Goal: Task Accomplishment & Management: Use online tool/utility

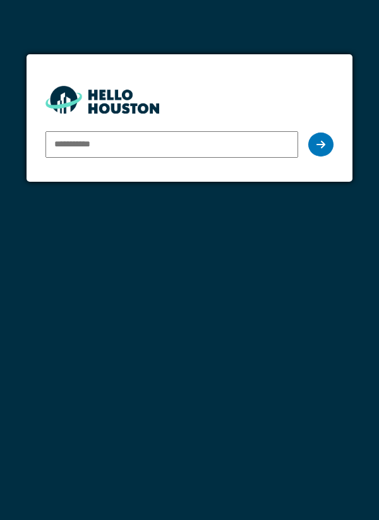
click at [165, 155] on input "email" at bounding box center [171, 144] width 253 height 27
type input "**********"
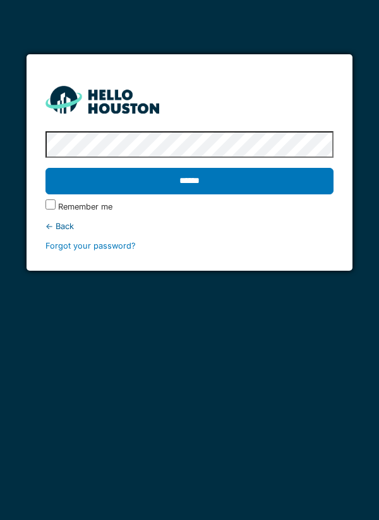
click at [279, 186] on input "******" at bounding box center [189, 181] width 289 height 27
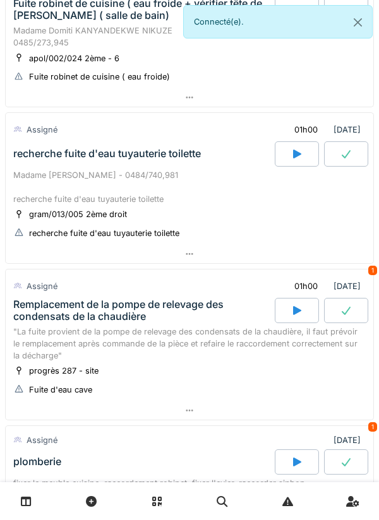
scroll to position [119, 0]
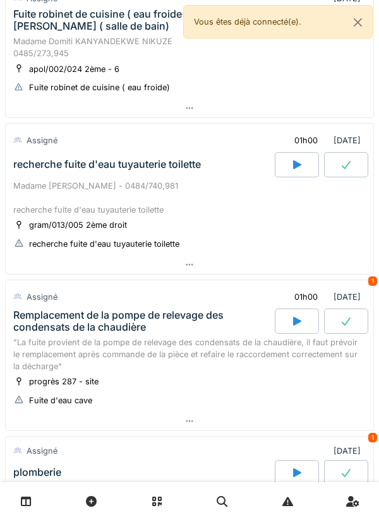
scroll to position [115, 0]
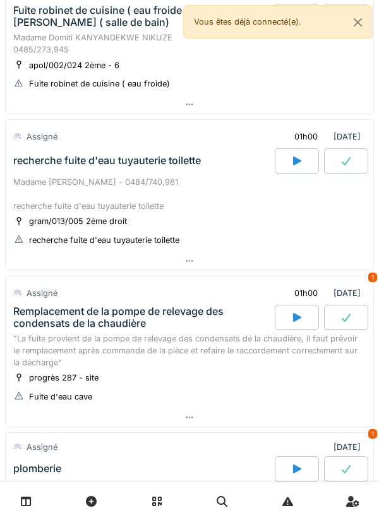
click at [198, 422] on div at bounding box center [190, 418] width 368 height 18
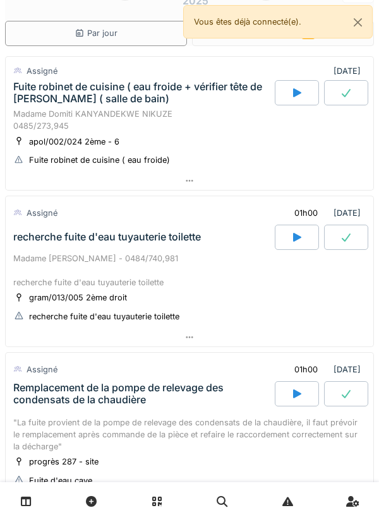
scroll to position [3, 0]
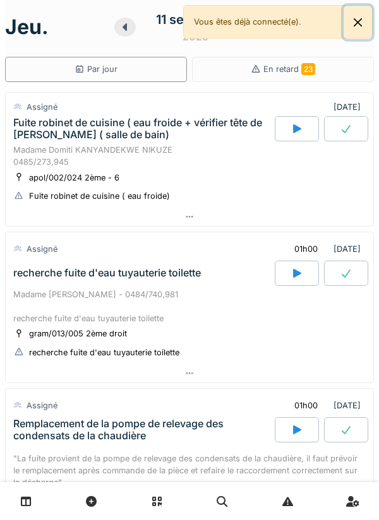
click at [358, 21] on button "Close" at bounding box center [358, 22] width 28 height 33
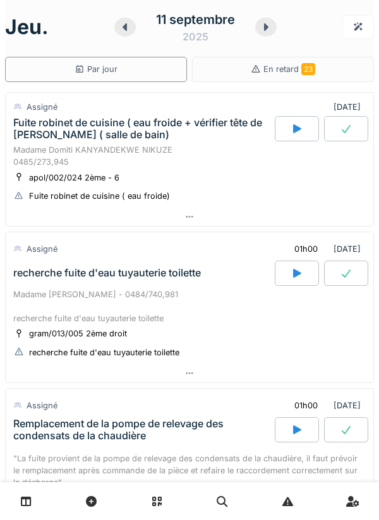
click at [257, 29] on div at bounding box center [265, 27] width 21 height 19
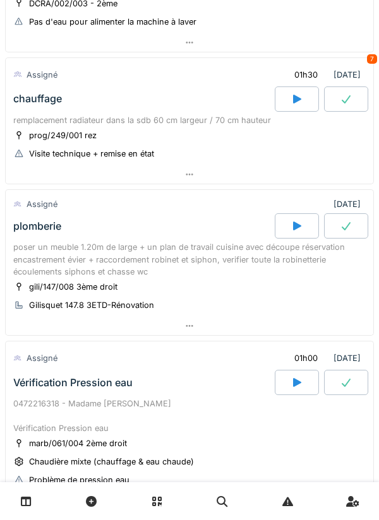
scroll to position [202, 0]
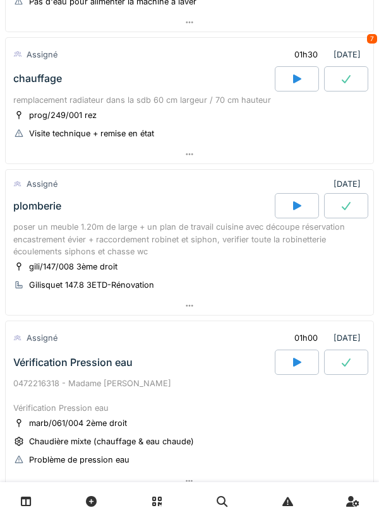
click at [30, 309] on div at bounding box center [190, 306] width 368 height 18
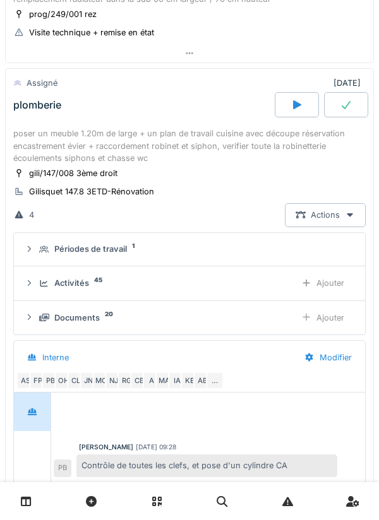
scroll to position [321, 0]
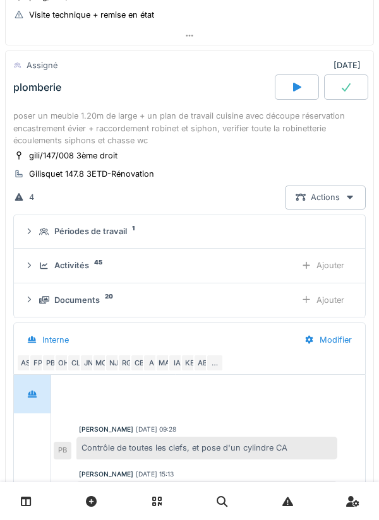
click at [236, 208] on div "4 Actions" at bounding box center [189, 197] width 352 height 23
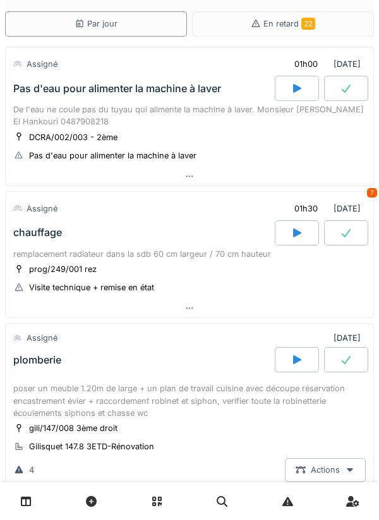
scroll to position [0, 0]
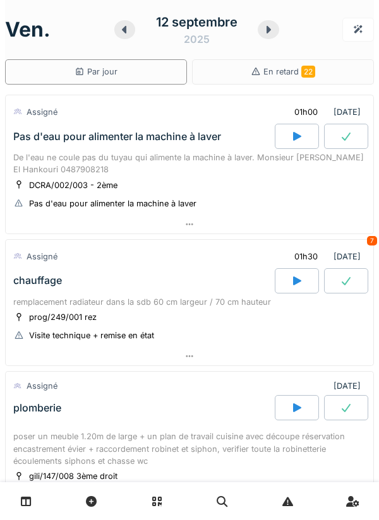
click at [131, 33] on div at bounding box center [124, 29] width 21 height 19
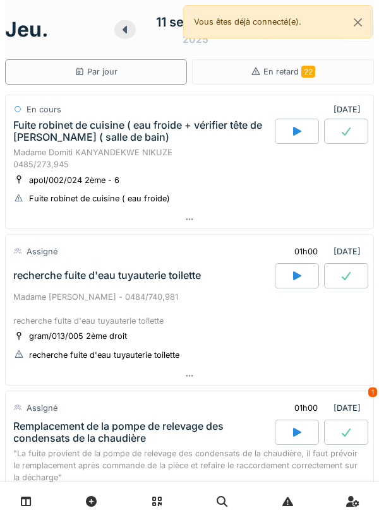
click at [291, 126] on div at bounding box center [297, 131] width 44 height 25
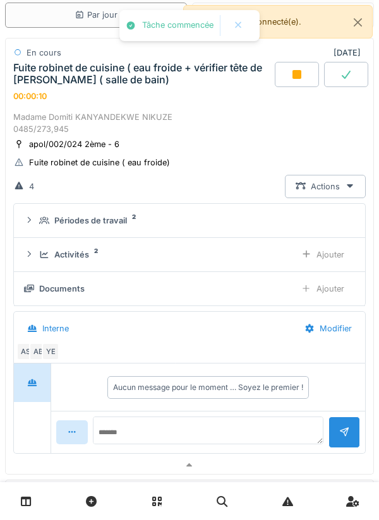
scroll to position [50, 0]
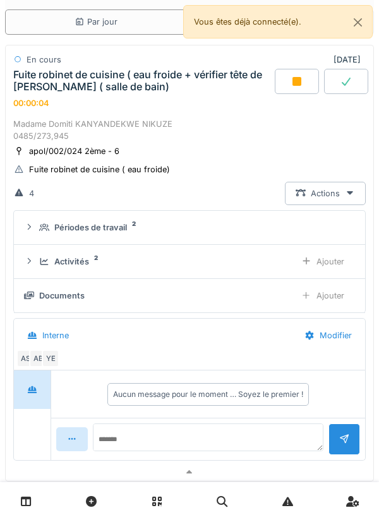
click at [334, 257] on div "Ajouter" at bounding box center [323, 261] width 64 height 23
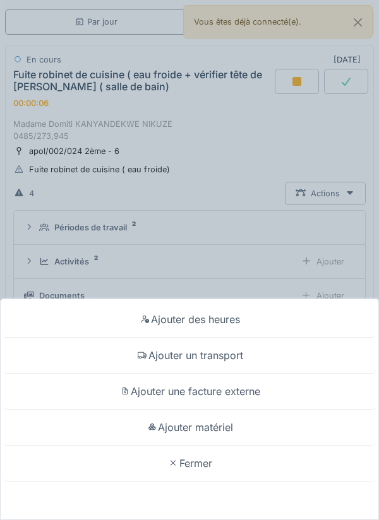
click at [236, 357] on div "Ajouter un transport" at bounding box center [189, 356] width 373 height 36
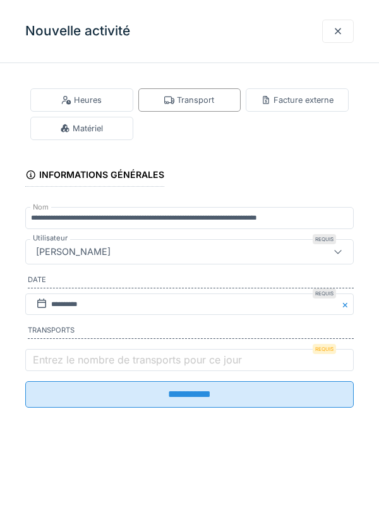
click at [149, 368] on label "Entrez le nombre de transports pour ce jour" at bounding box center [137, 359] width 214 height 15
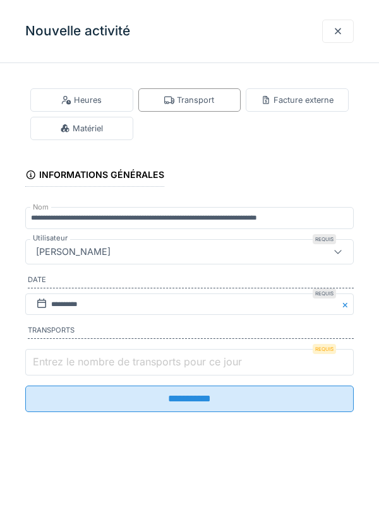
click at [149, 370] on input "Entrez le nombre de transports pour ce jour" at bounding box center [189, 362] width 328 height 27
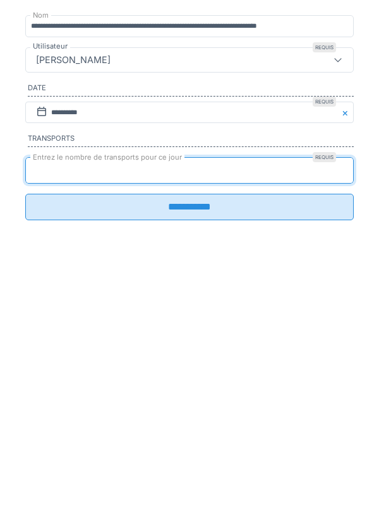
type input "*"
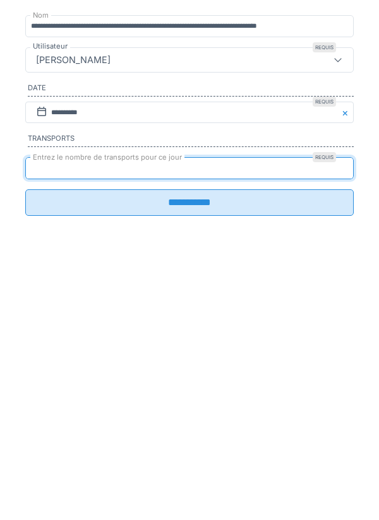
click at [212, 392] on input "**********" at bounding box center [189, 394] width 328 height 27
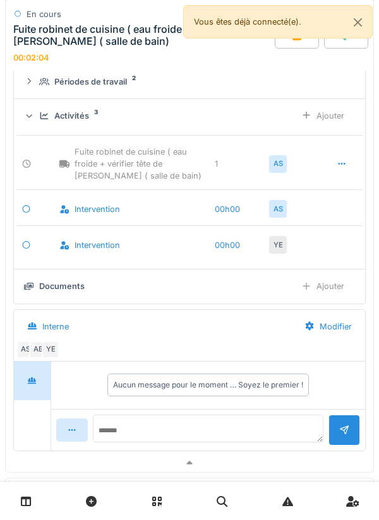
scroll to position [0, 0]
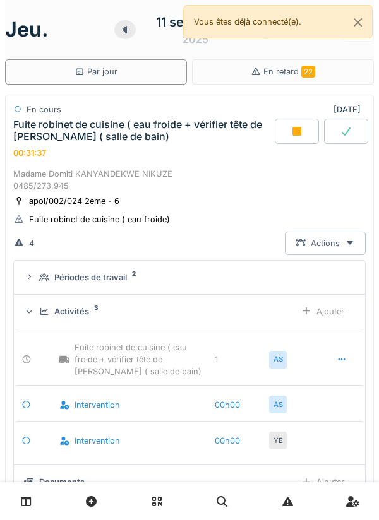
click at [291, 136] on icon at bounding box center [297, 131] width 13 height 10
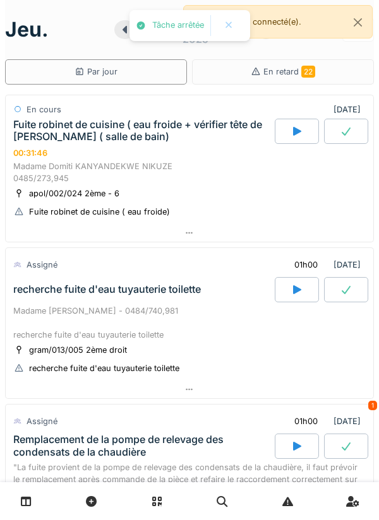
click at [224, 225] on div at bounding box center [190, 233] width 368 height 18
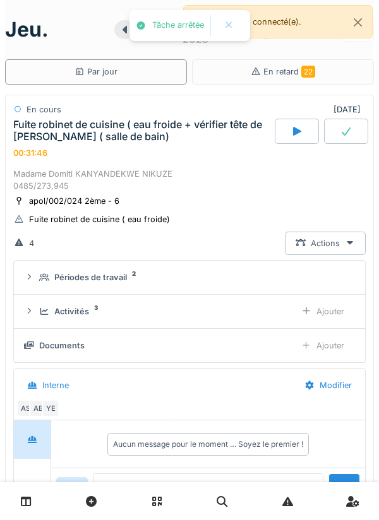
scroll to position [44, 0]
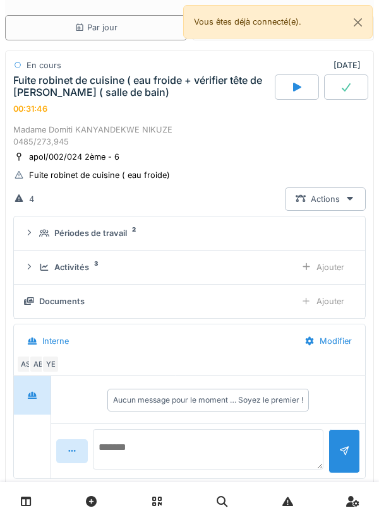
click at [141, 450] on textarea at bounding box center [208, 449] width 231 height 40
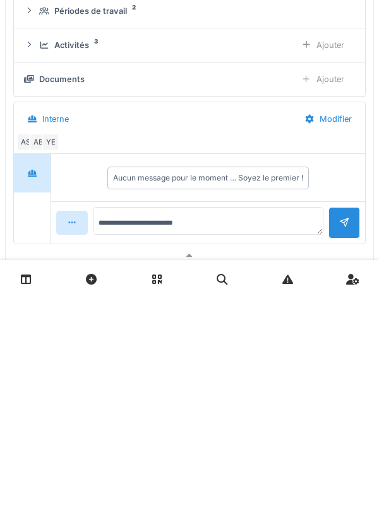
click at [337, 299] on div "Ajouter" at bounding box center [323, 301] width 64 height 23
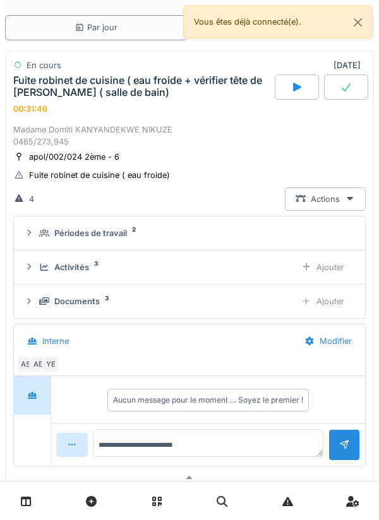
click at [333, 268] on div "Ajouter" at bounding box center [323, 267] width 64 height 23
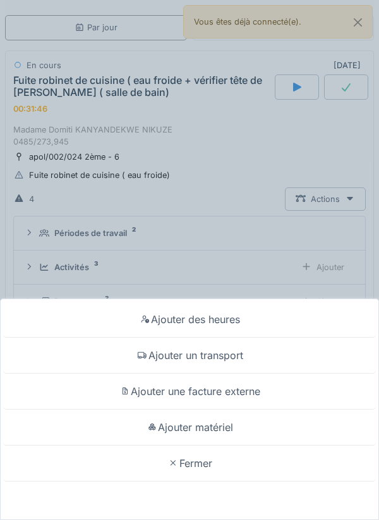
click at [249, 232] on div "Ajouter des heures Ajouter un transport Ajouter une facture externe Ajouter mat…" at bounding box center [189, 260] width 379 height 520
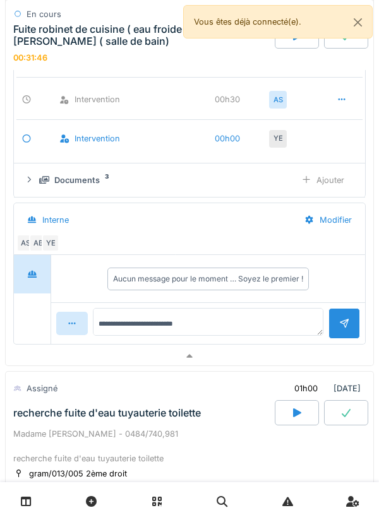
scroll to position [335, 0]
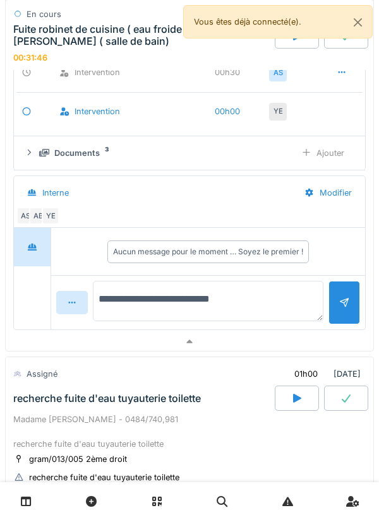
click at [221, 299] on textarea "**********" at bounding box center [208, 301] width 231 height 40
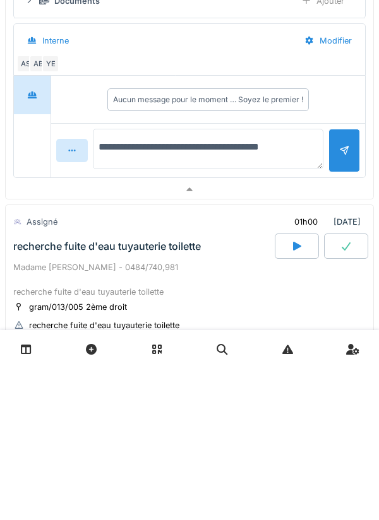
type textarea "**********"
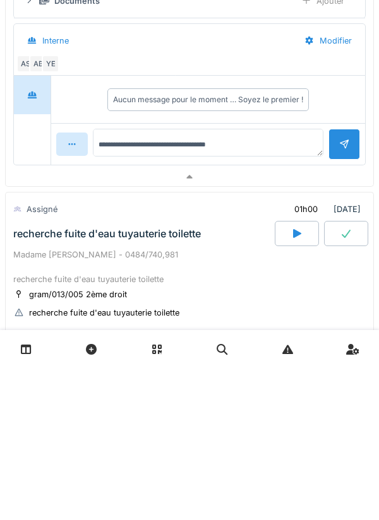
click at [345, 303] on div at bounding box center [344, 297] width 10 height 12
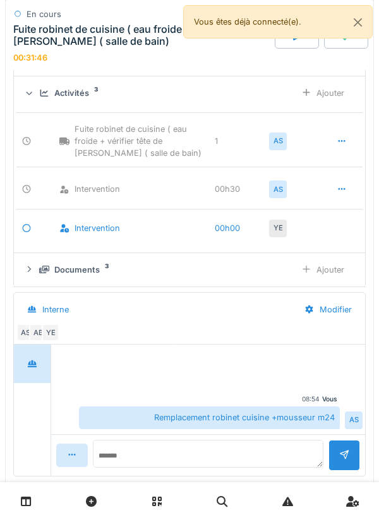
scroll to position [220, 0]
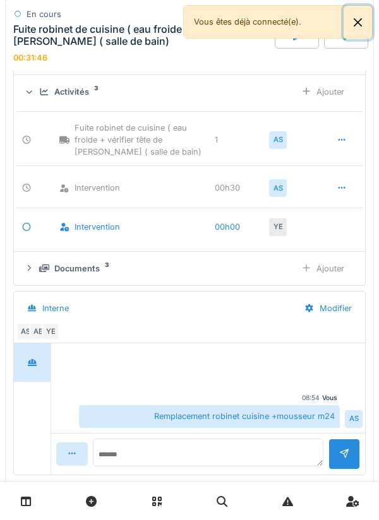
click at [360, 11] on button "Close" at bounding box center [358, 22] width 28 height 33
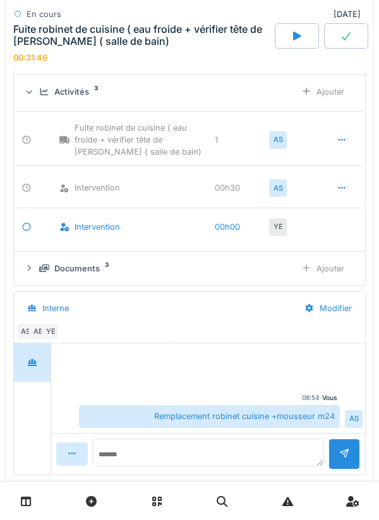
click at [337, 35] on div at bounding box center [346, 35] width 44 height 25
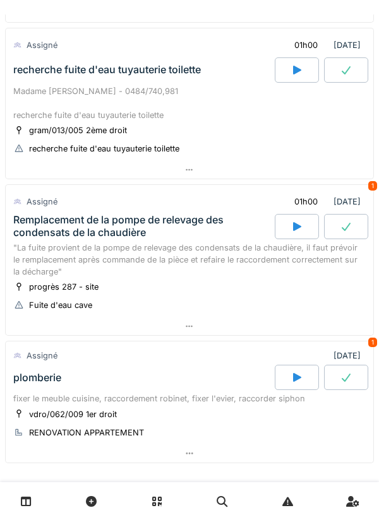
scroll to position [212, 0]
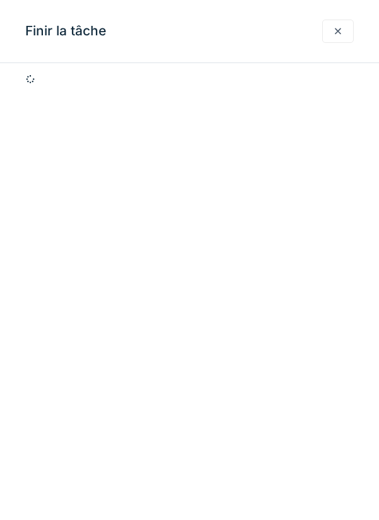
click at [337, 31] on div at bounding box center [338, 31] width 10 height 12
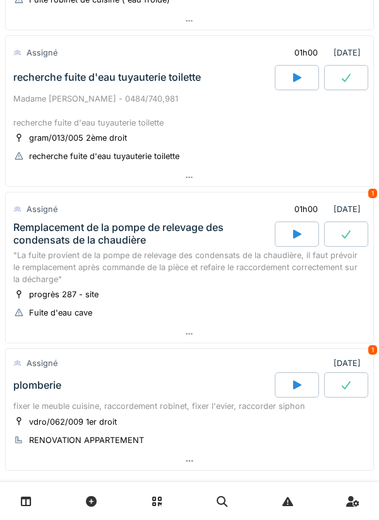
scroll to position [0, 0]
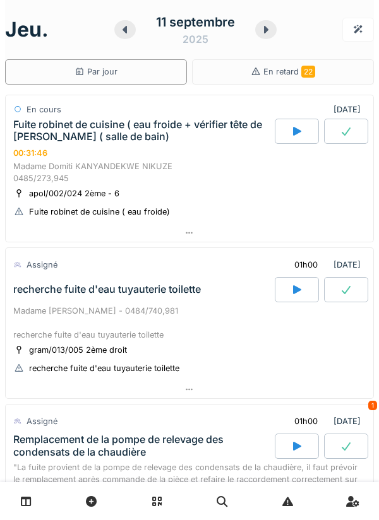
click at [337, 133] on div at bounding box center [346, 131] width 44 height 25
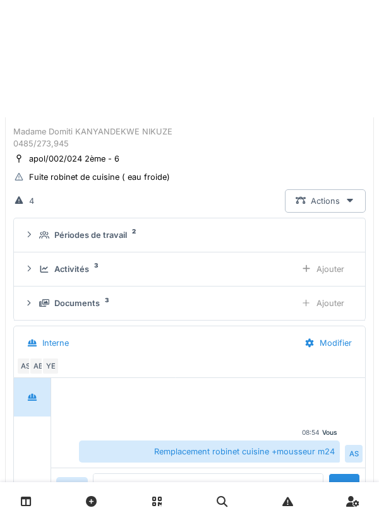
scroll to position [44, 0]
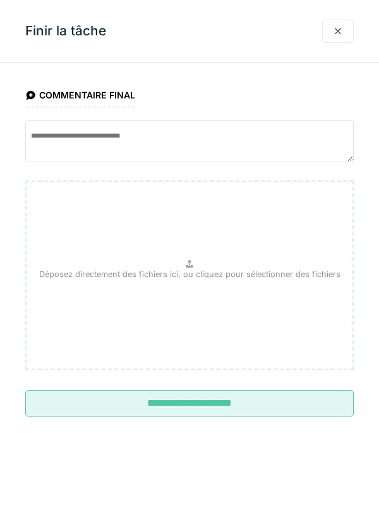
click at [268, 394] on input "**********" at bounding box center [189, 403] width 328 height 27
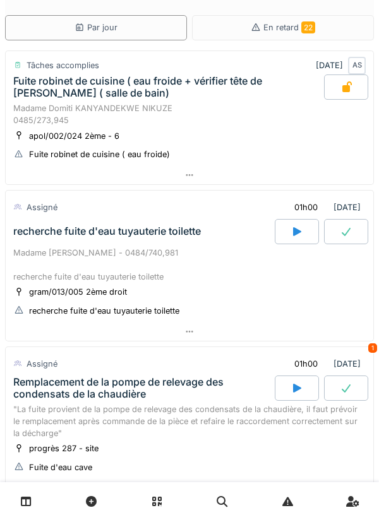
click at [240, 174] on div at bounding box center [190, 175] width 368 height 18
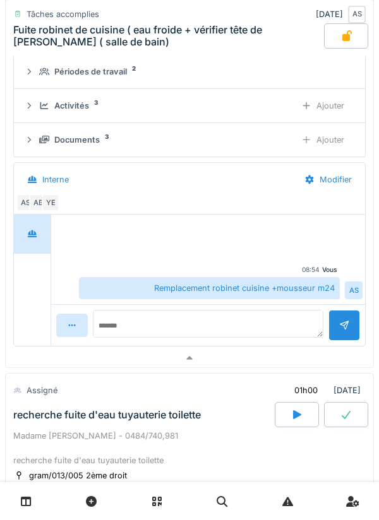
scroll to position [195, 0]
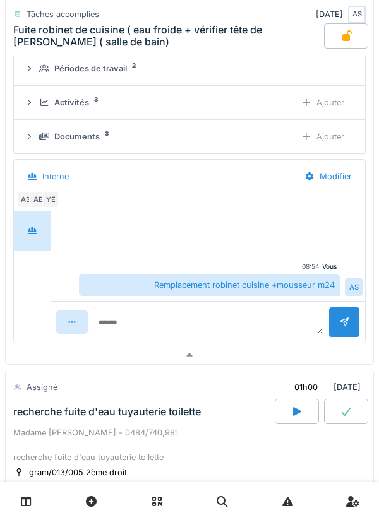
click at [315, 101] on div "Ajouter" at bounding box center [323, 102] width 64 height 23
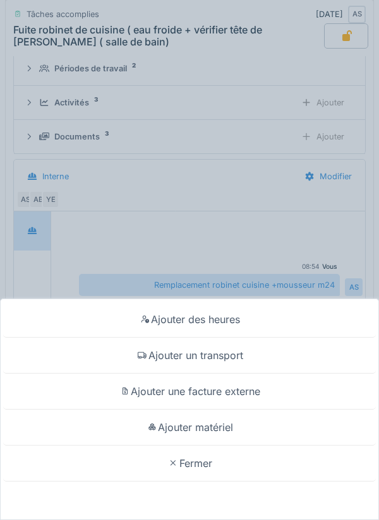
click at [238, 425] on div "Ajouter matériel" at bounding box center [189, 428] width 373 height 36
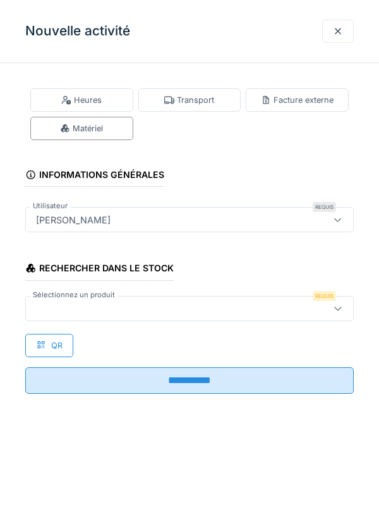
click at [284, 308] on div at bounding box center [168, 309] width 275 height 14
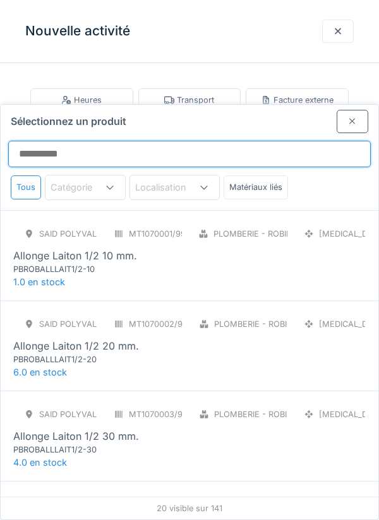
click at [280, 141] on input "Sélectionnez un produit" at bounding box center [189, 154] width 363 height 27
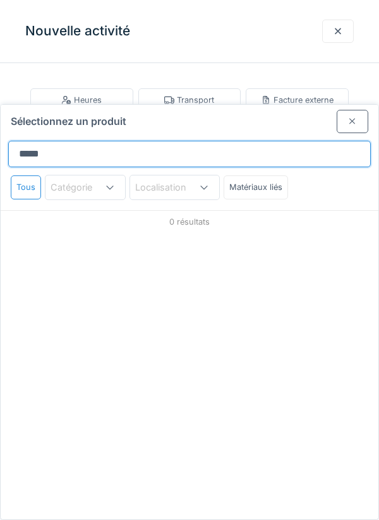
type input "******"
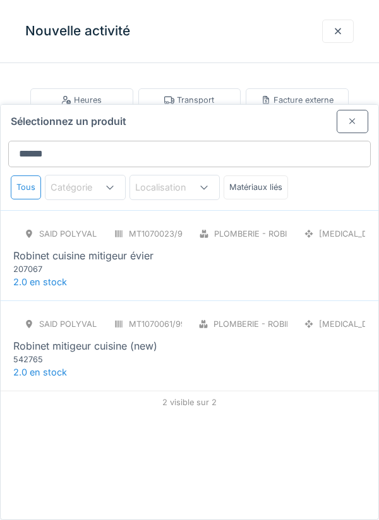
click at [227, 222] on div "SAID polyvalent RE MT1070023/999/012 Plomberie - Robinetterie PCE Robinet cuisi…" at bounding box center [189, 248] width 352 height 53
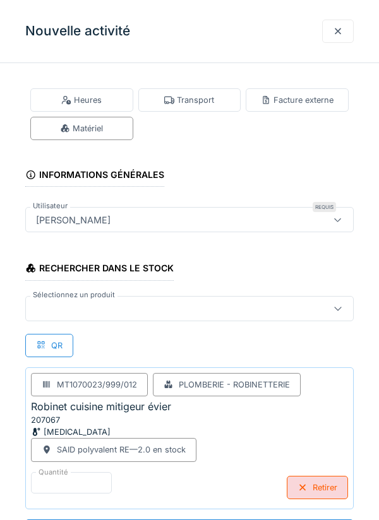
click at [263, 309] on div at bounding box center [168, 309] width 275 height 14
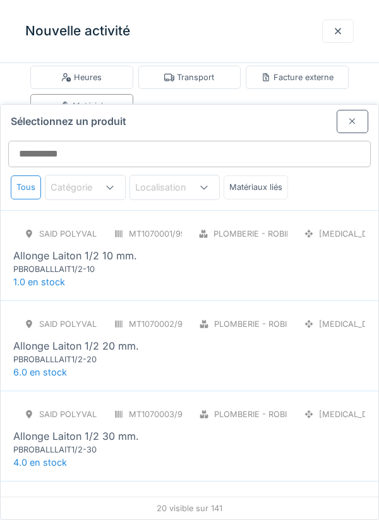
scroll to position [48, 0]
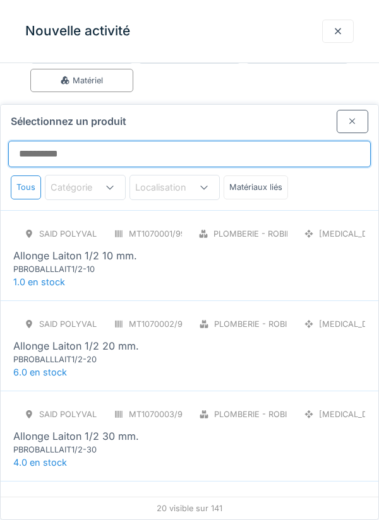
click at [307, 141] on input "Sélectionnez un produit" at bounding box center [189, 154] width 363 height 27
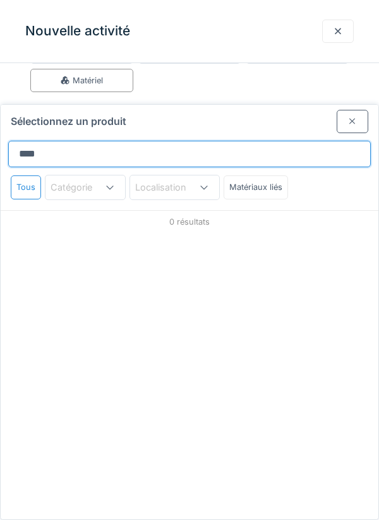
type input "*****"
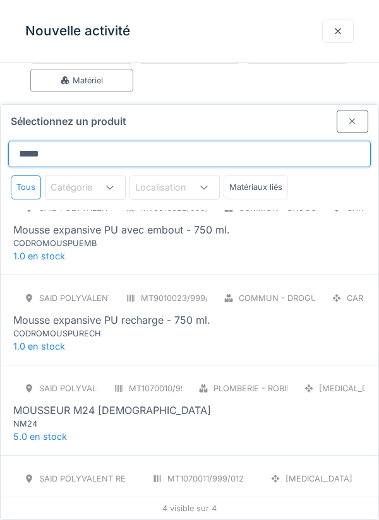
scroll to position [25, 0]
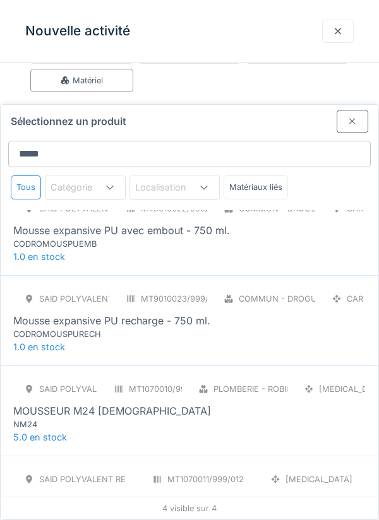
click at [233, 404] on div "MOUSSEUR M24 MALE" at bounding box center [189, 411] width 352 height 15
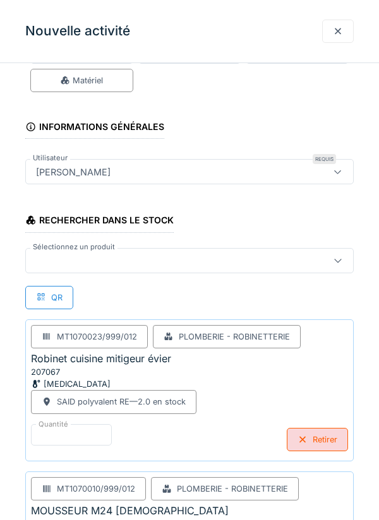
scroll to position [153, 0]
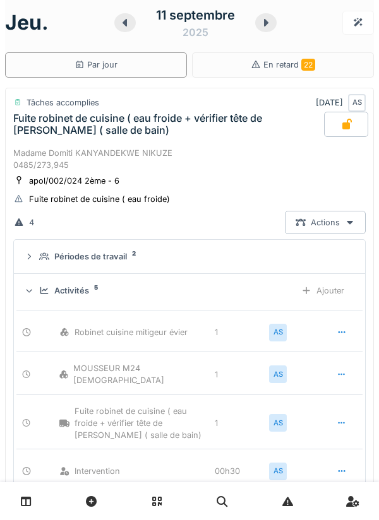
scroll to position [0, 0]
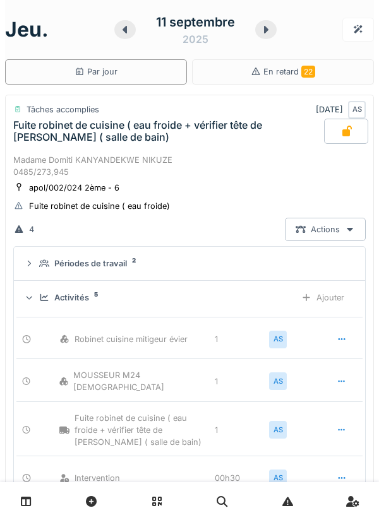
click at [124, 35] on div at bounding box center [124, 29] width 21 height 19
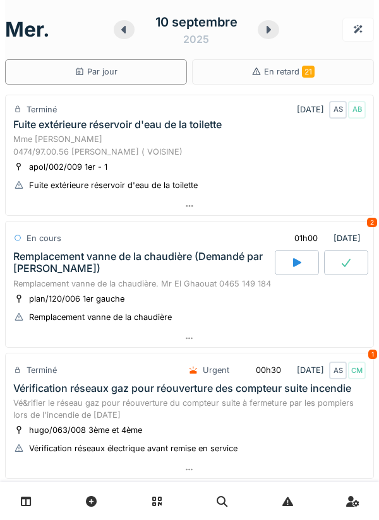
click at [220, 208] on div at bounding box center [190, 206] width 368 height 18
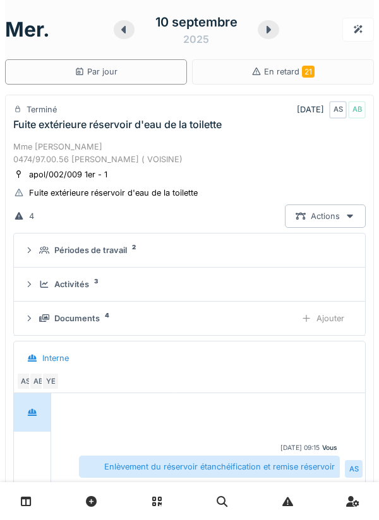
scroll to position [44, 0]
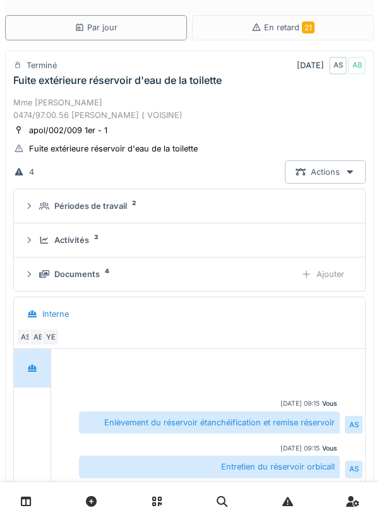
click at [330, 237] on div "Activités 3" at bounding box center [194, 240] width 311 height 12
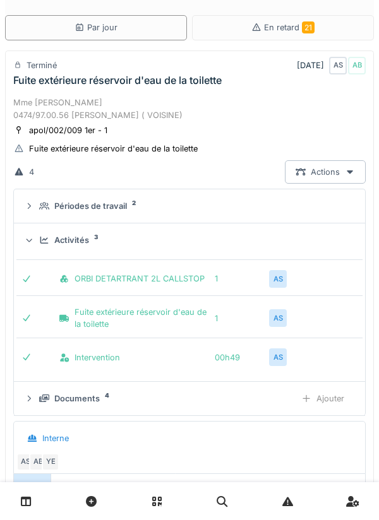
click at [312, 234] on div "Activités 3" at bounding box center [194, 240] width 311 height 12
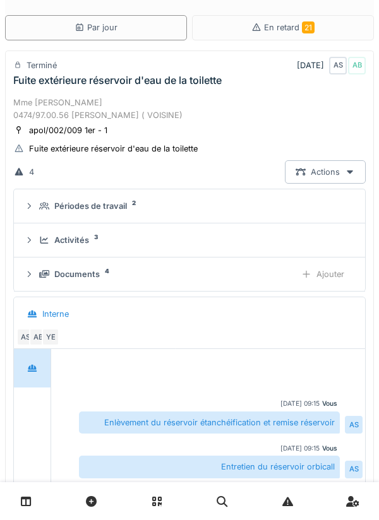
click at [340, 236] on div "Activités 3" at bounding box center [194, 240] width 311 height 12
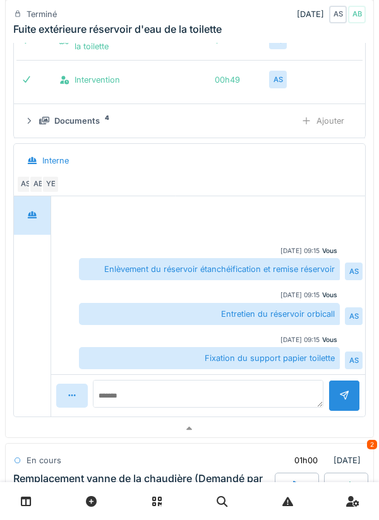
scroll to position [0, 0]
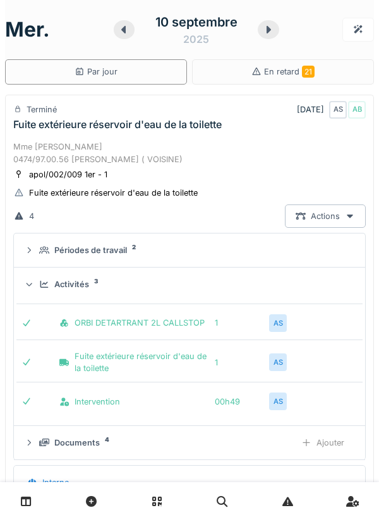
click at [261, 36] on div at bounding box center [268, 29] width 21 height 19
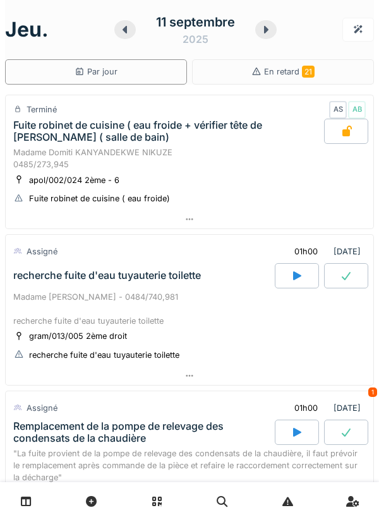
click at [294, 277] on icon at bounding box center [297, 276] width 8 height 9
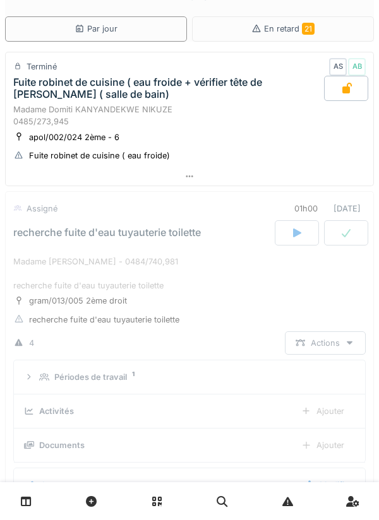
scroll to position [184, 0]
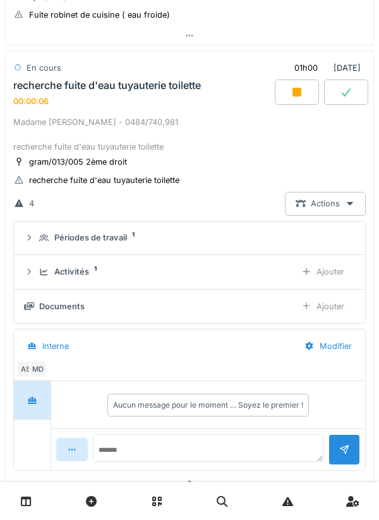
click at [332, 277] on div "Ajouter" at bounding box center [323, 271] width 64 height 23
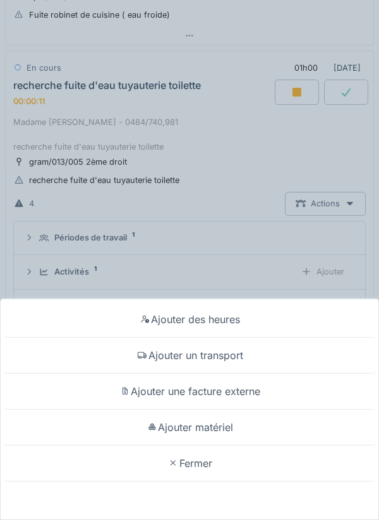
click at [220, 366] on div "Ajouter un transport" at bounding box center [189, 356] width 373 height 36
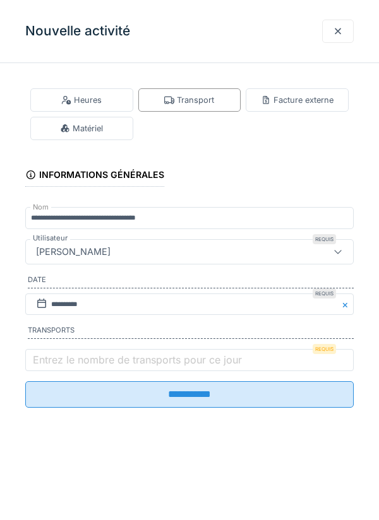
click at [203, 368] on label "Entrez le nombre de transports pour ce jour" at bounding box center [137, 359] width 214 height 15
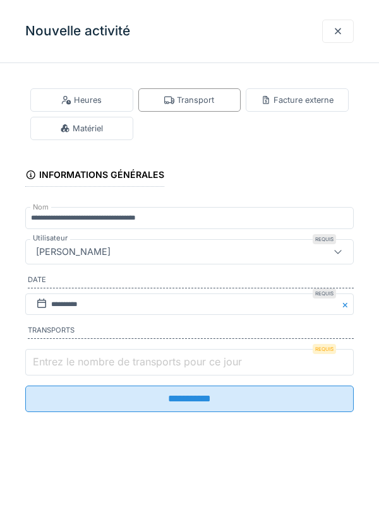
click at [203, 369] on input "Entrez le nombre de transports pour ce jour" at bounding box center [189, 362] width 328 height 27
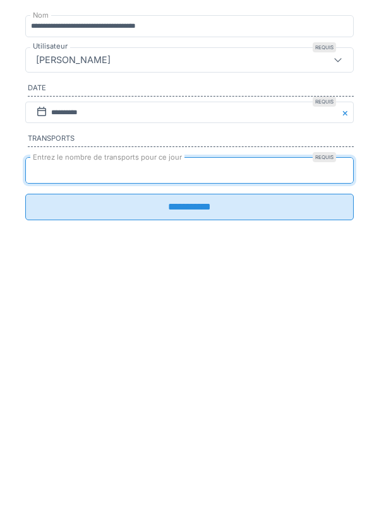
type input "*"
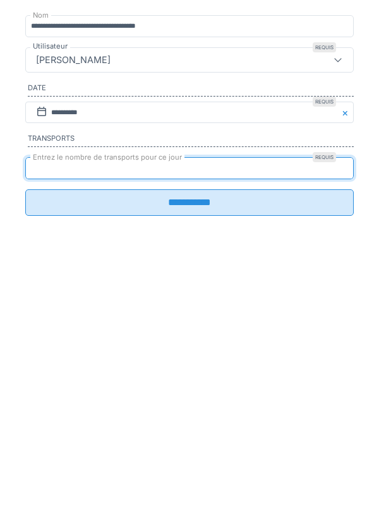
click at [177, 399] on input "**********" at bounding box center [189, 394] width 328 height 27
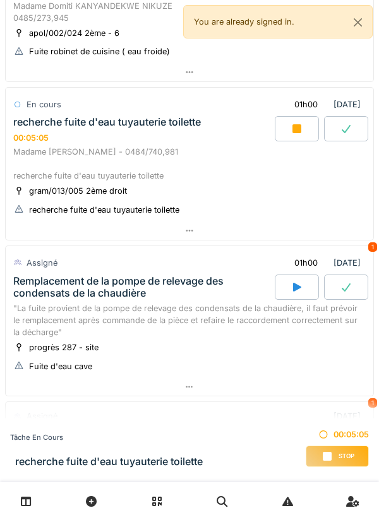
scroll to position [141, 0]
